Goal: Navigation & Orientation: Find specific page/section

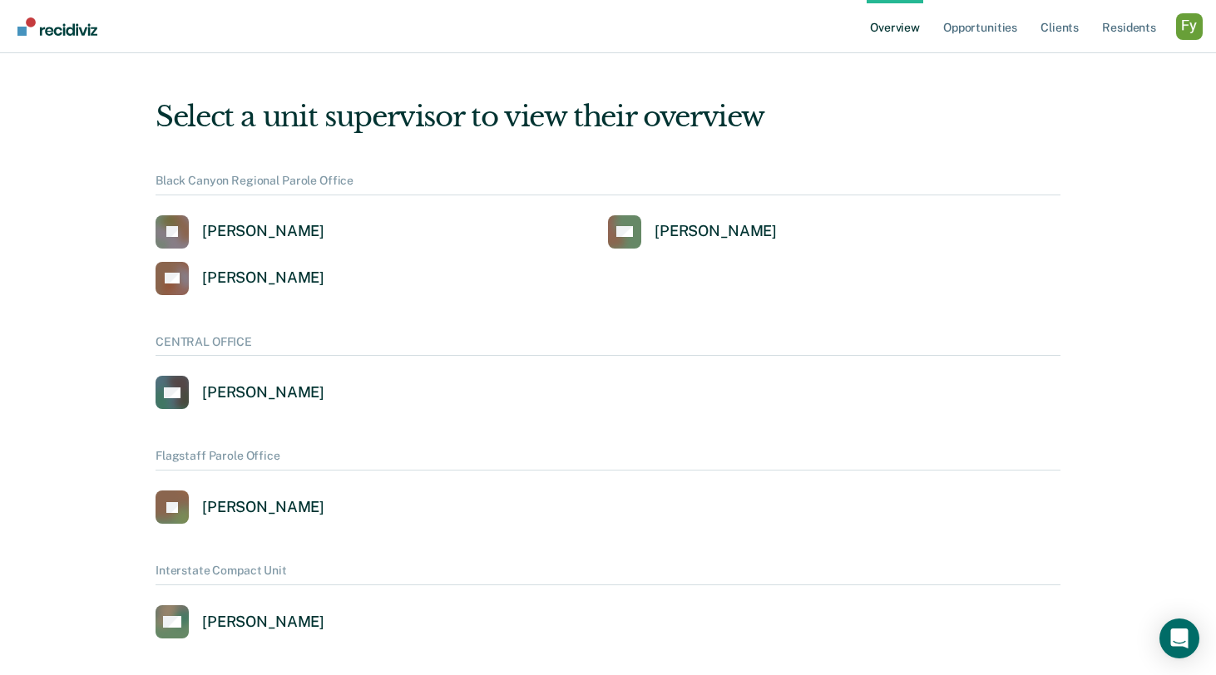
click at [1190, 18] on div "Profile dropdown button" at bounding box center [1189, 26] width 27 height 27
click at [1077, 71] on link "Profile" at bounding box center [1121, 76] width 107 height 14
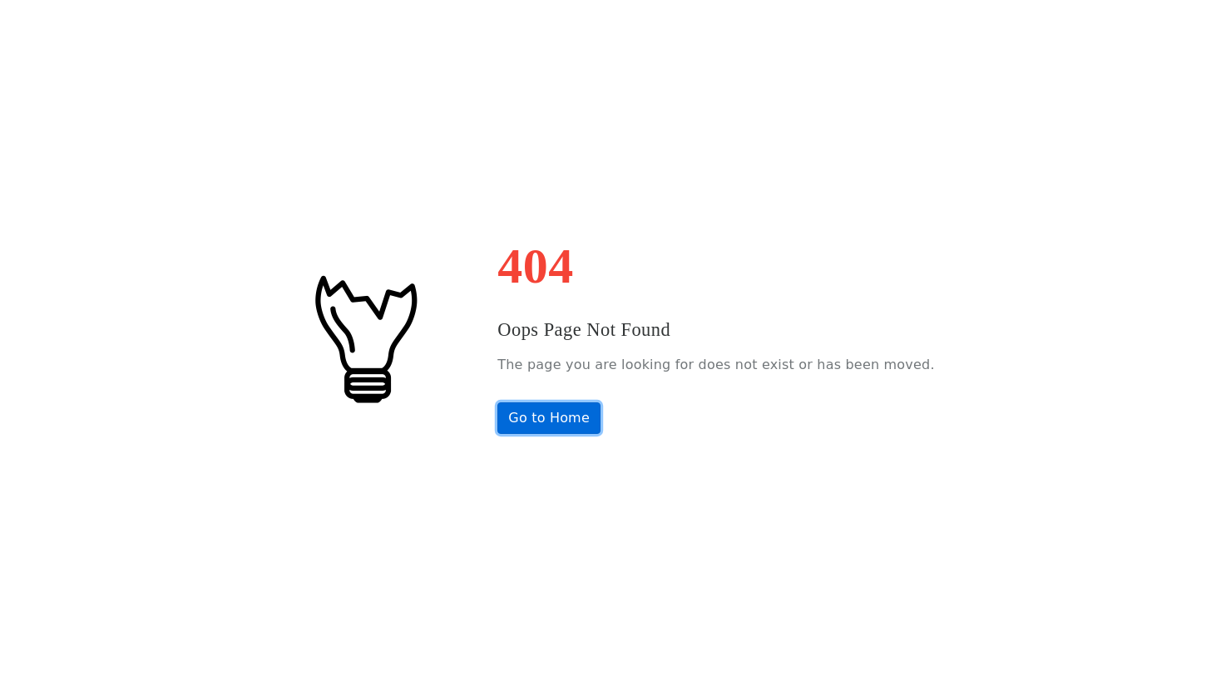
click at [597, 412] on link "Go to Home" at bounding box center [548, 418] width 103 height 32
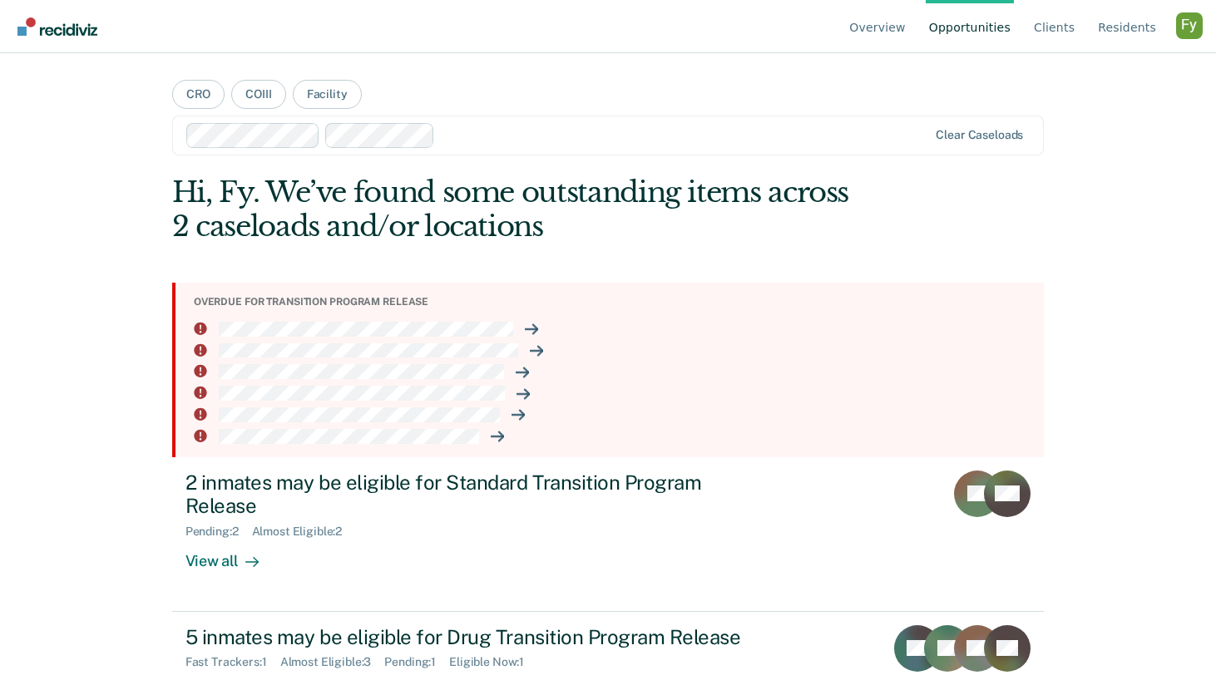
click at [1188, 29] on div "Profile dropdown button" at bounding box center [1189, 25] width 27 height 27
click at [1087, 72] on link "Profile" at bounding box center [1121, 78] width 107 height 14
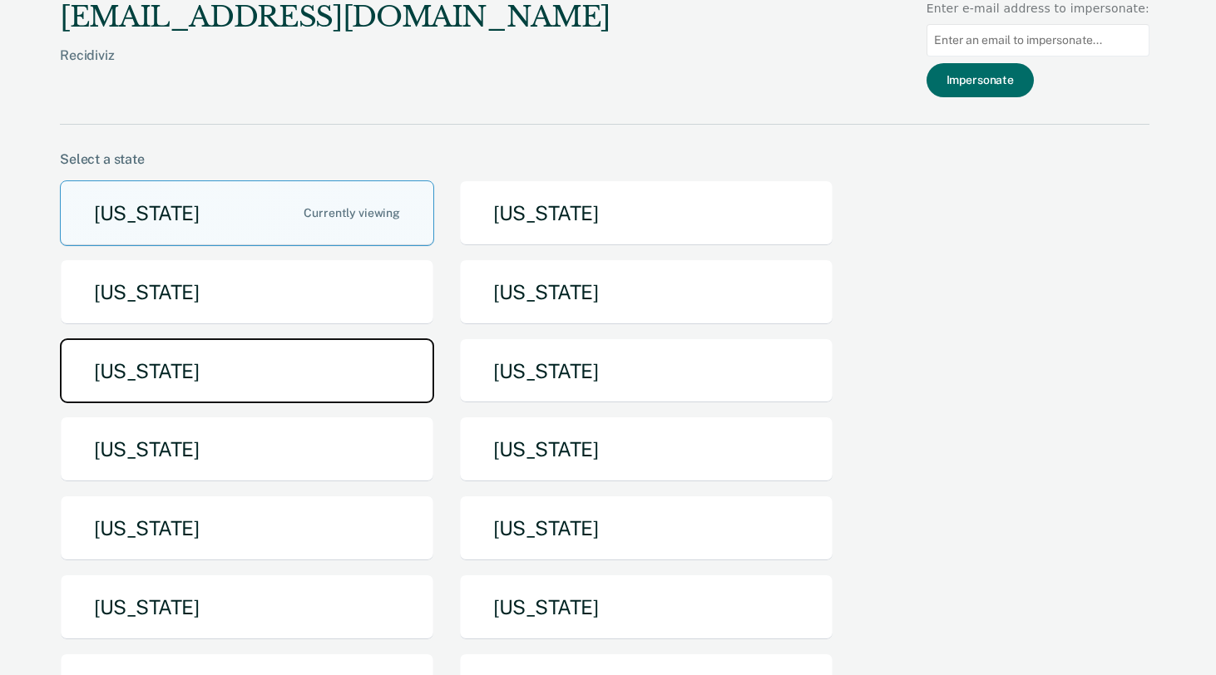
click at [320, 378] on button "[US_STATE]" at bounding box center [247, 371] width 374 height 66
